Goal: Subscribe to service/newsletter

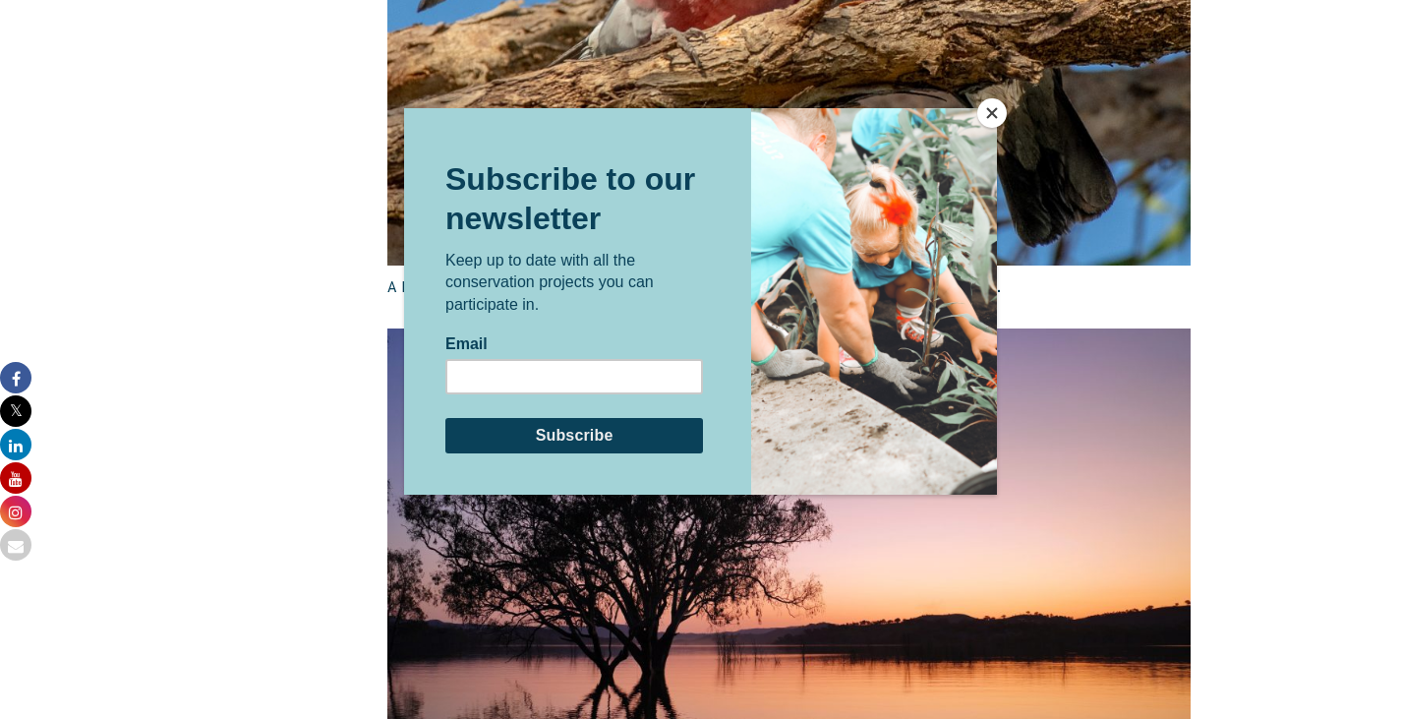
scroll to position [3081, 0]
click at [984, 107] on button "Close" at bounding box center [991, 112] width 29 height 29
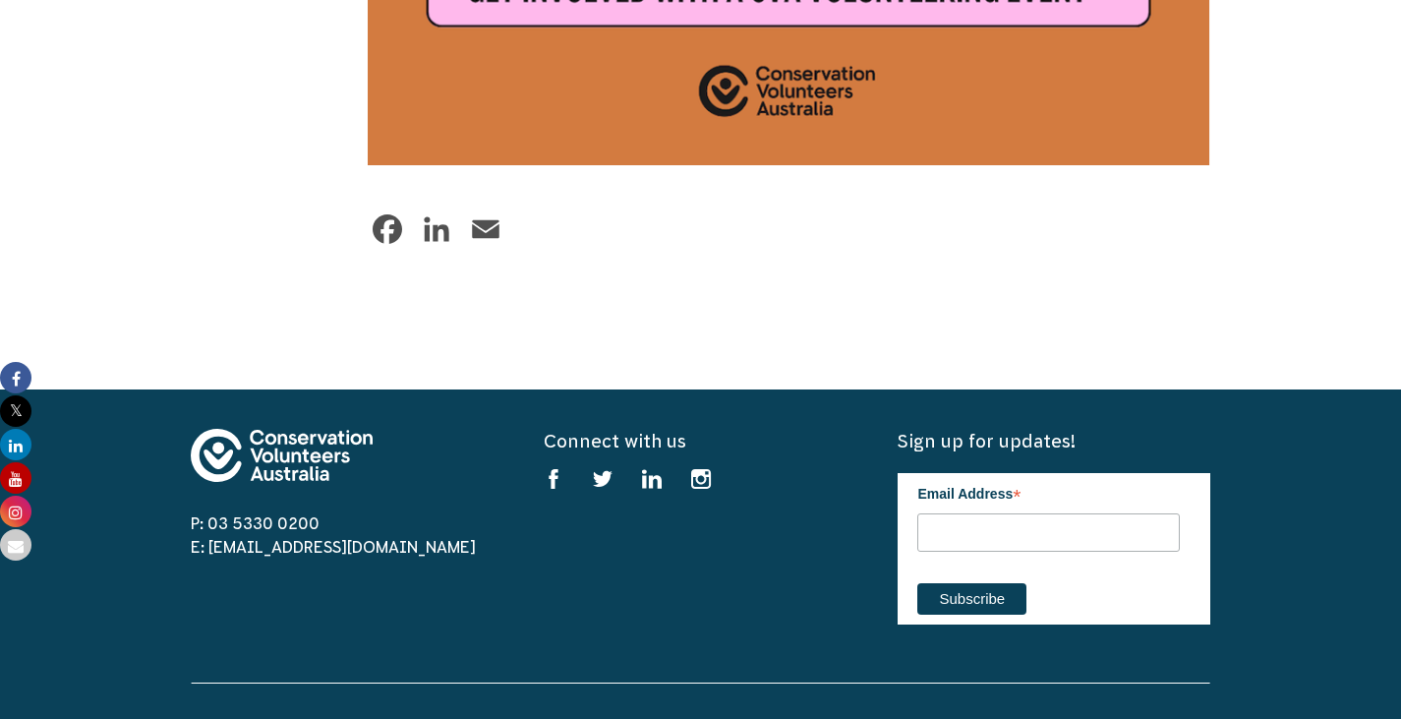
scroll to position [5934, 0]
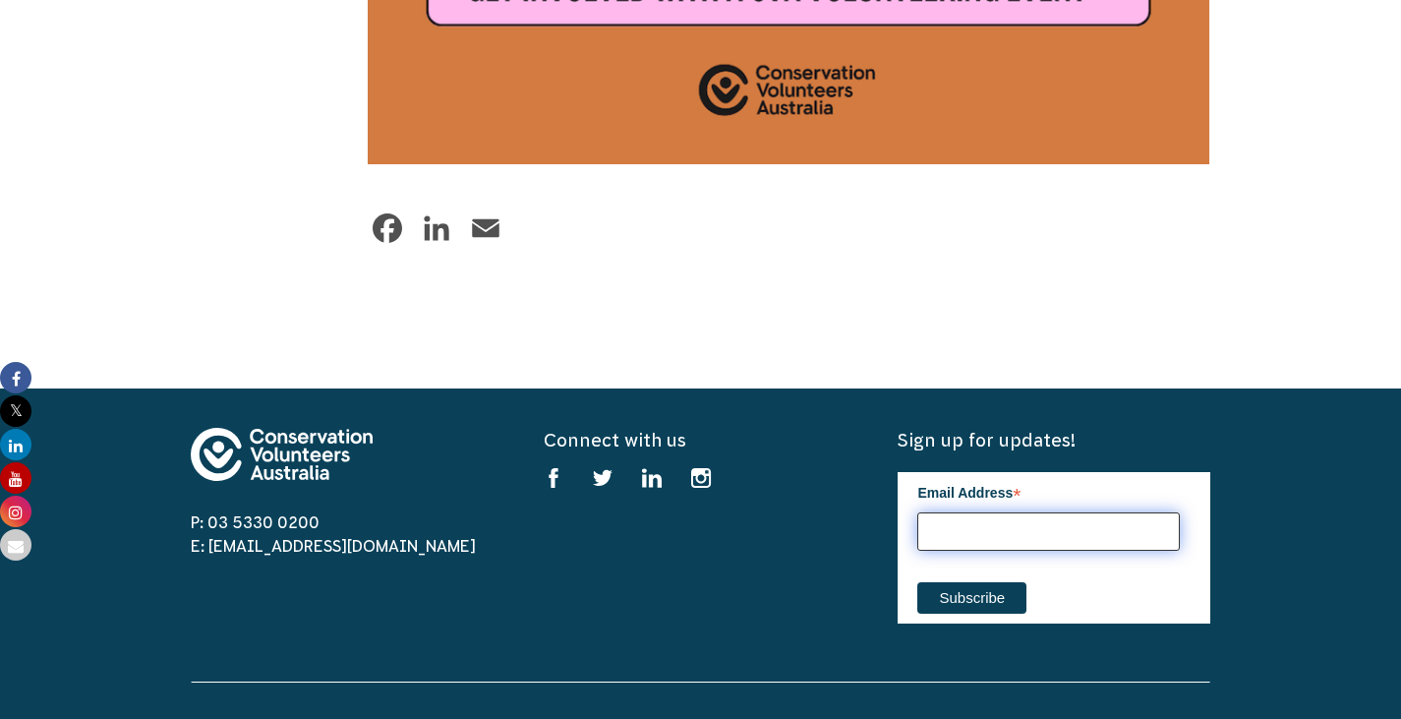
click at [969, 551] on input "Email Address *" at bounding box center [1048, 531] width 263 height 38
type input "[PERSON_NAME][EMAIL_ADDRESS][DOMAIN_NAME]"
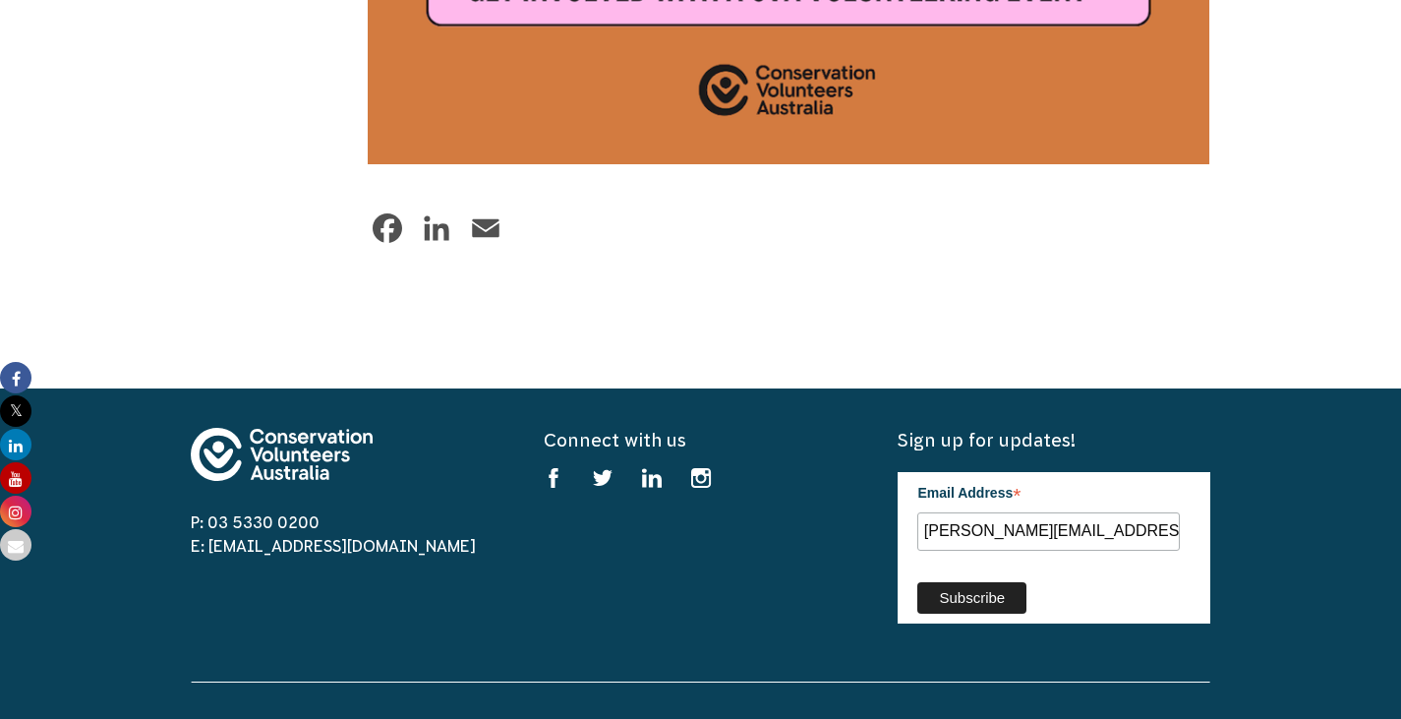
click at [950, 613] on input "Subscribe" at bounding box center [971, 597] width 109 height 31
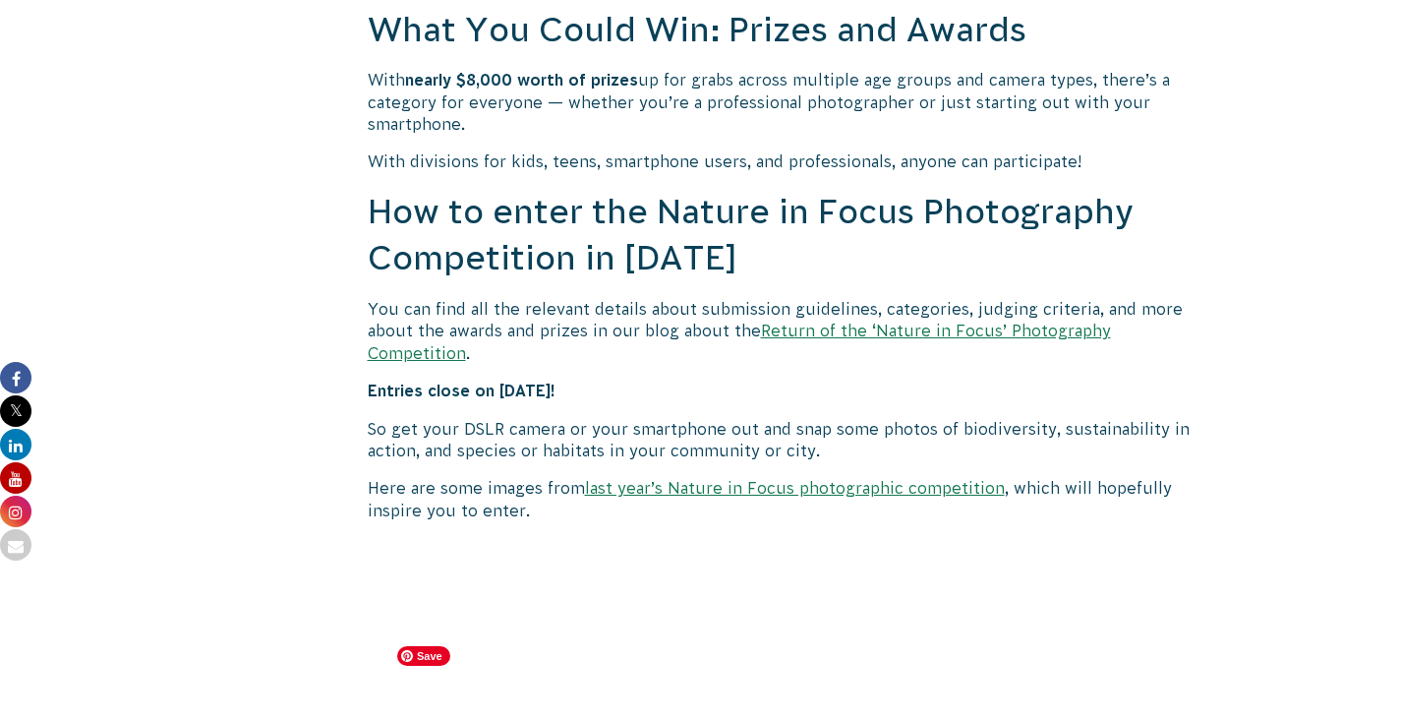
scroll to position [1618, 0]
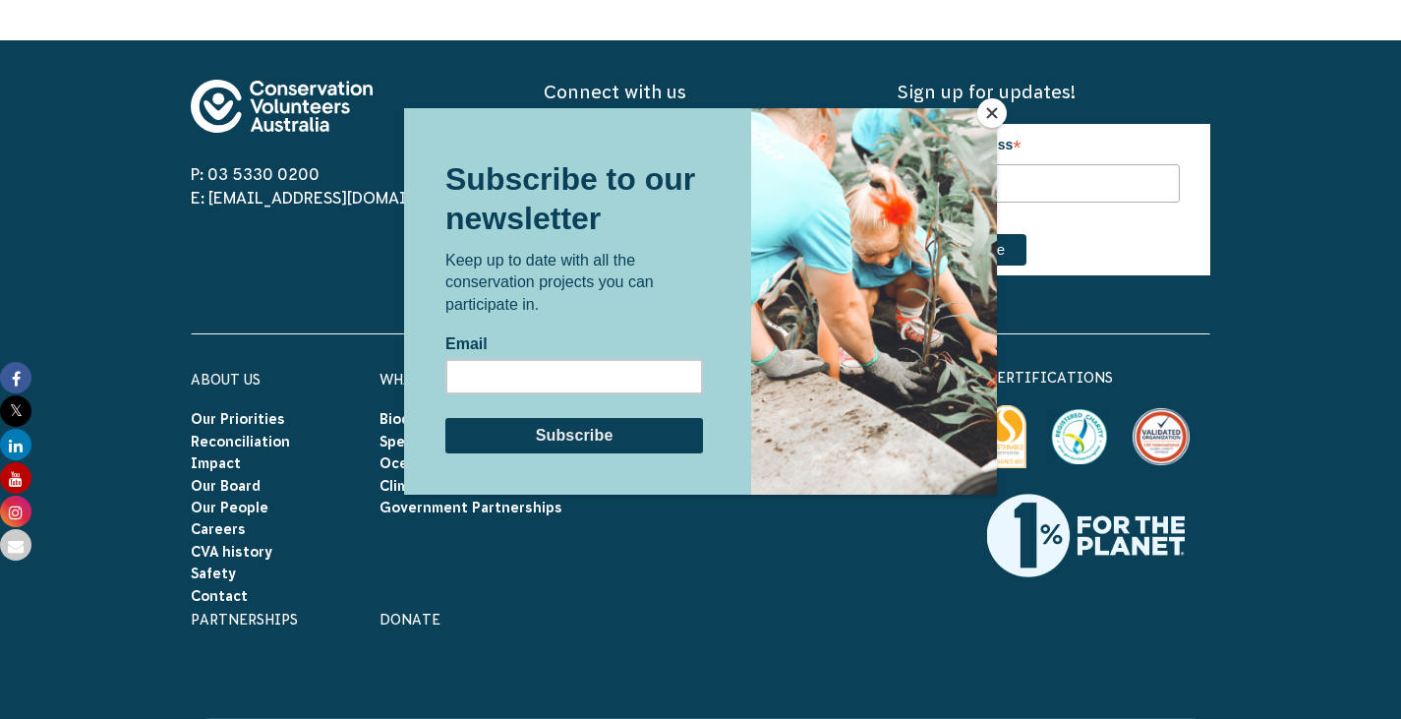
scroll to position [10343, 0]
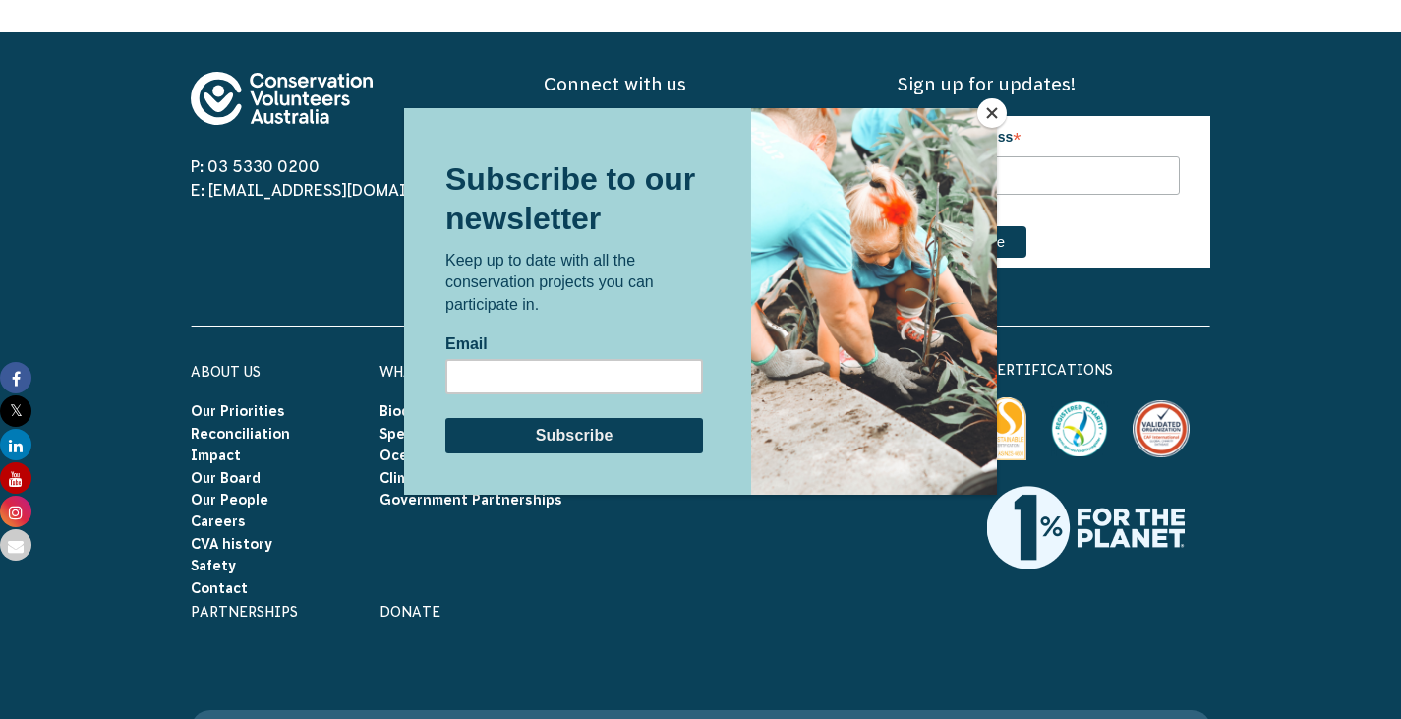
click at [984, 107] on button "Close" at bounding box center [991, 112] width 29 height 29
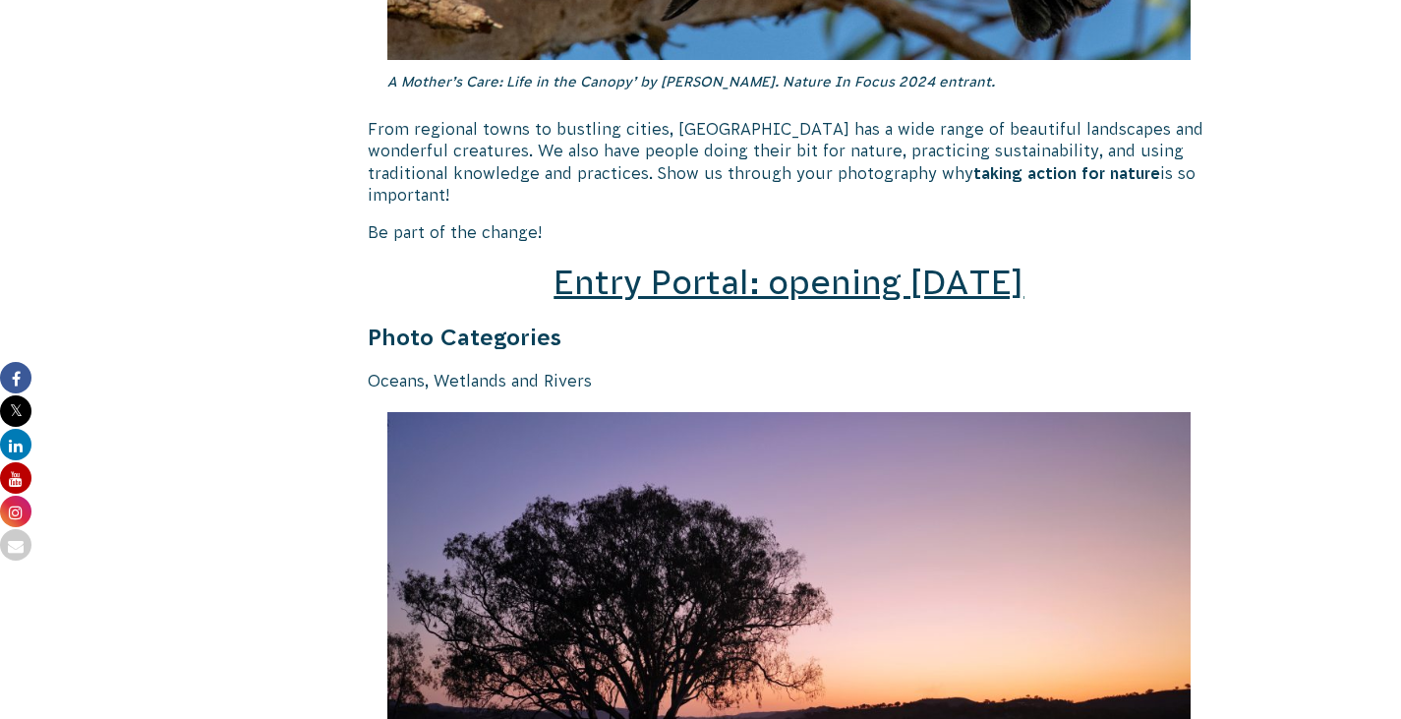
scroll to position [2775, 0]
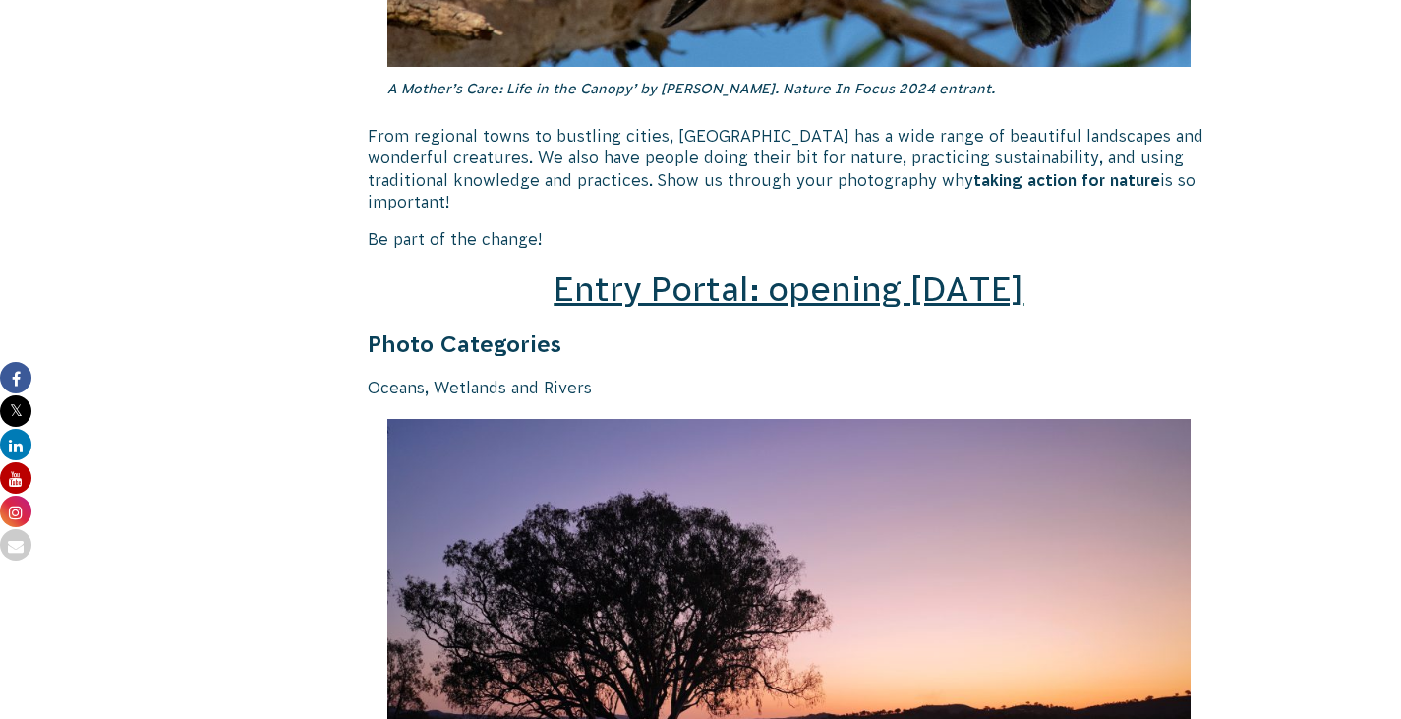
click at [837, 308] on span "Entry Portal: opening [DATE]" at bounding box center [789, 288] width 470 height 37
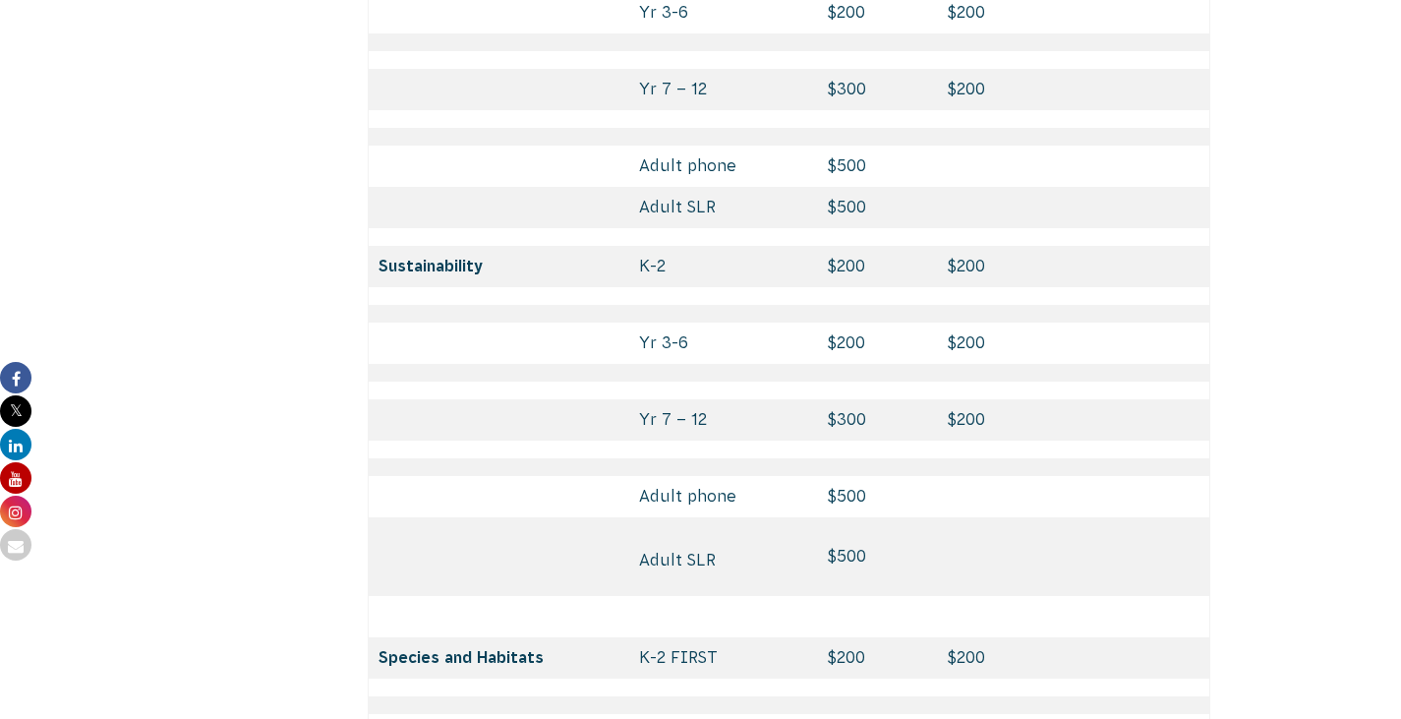
scroll to position [8645, 0]
